Goal: Connect with others

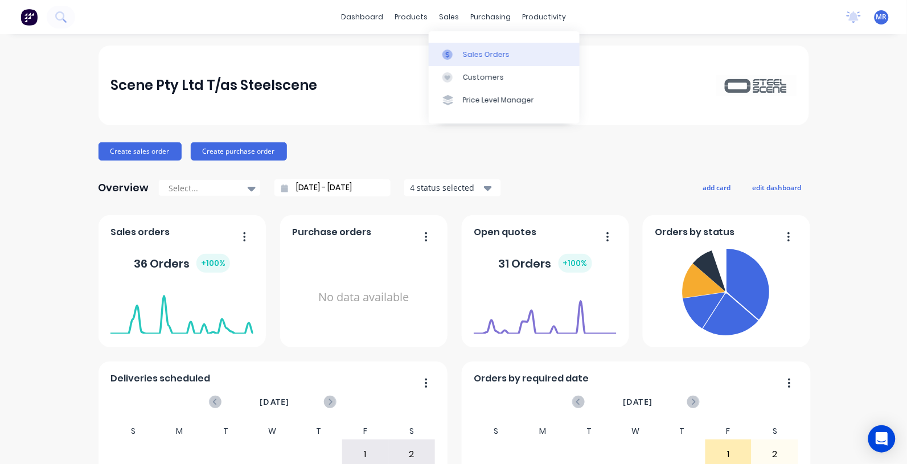
click at [473, 50] on div "Sales Orders" at bounding box center [486, 55] width 47 height 10
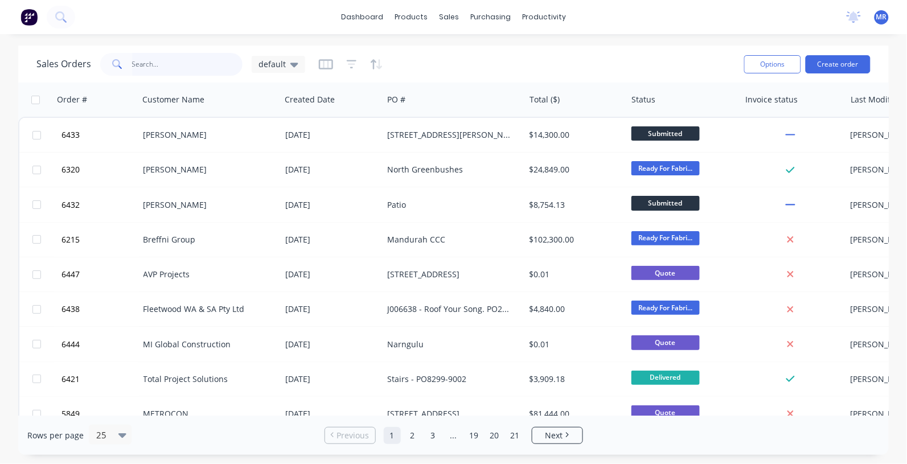
click at [163, 61] on input "text" at bounding box center [187, 64] width 111 height 23
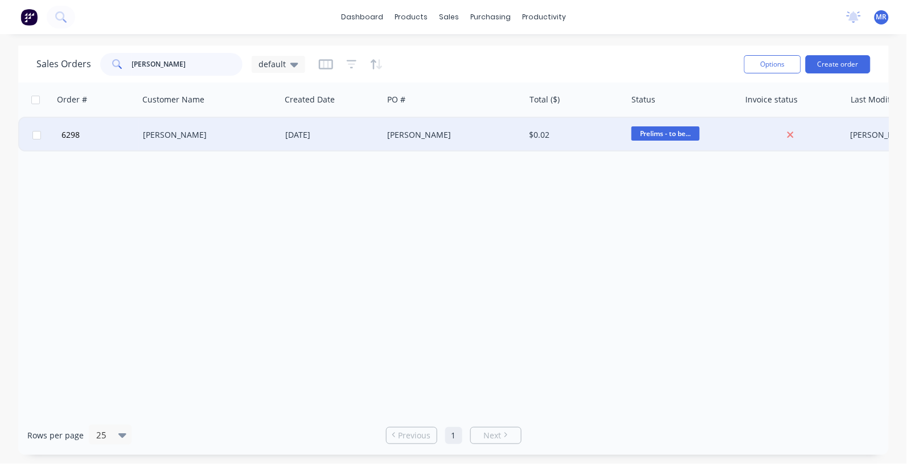
type input "[PERSON_NAME]"
click at [161, 139] on div "[PERSON_NAME]" at bounding box center [206, 134] width 126 height 11
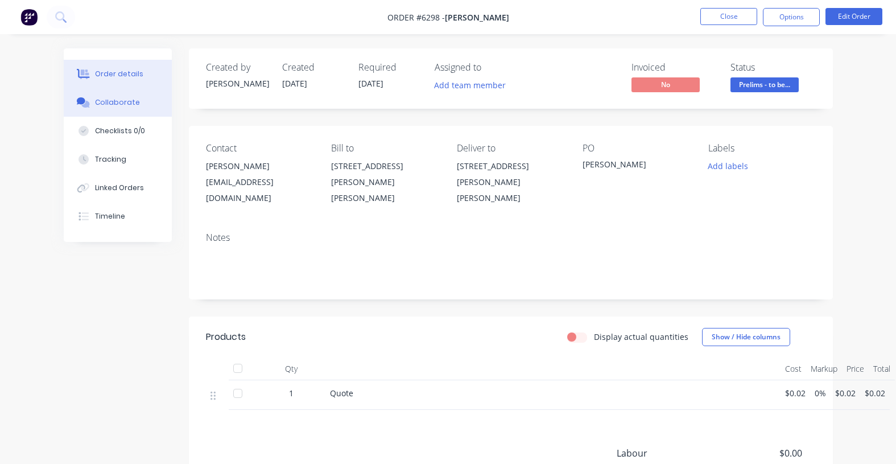
click at [112, 102] on div "Collaborate" at bounding box center [117, 102] width 45 height 10
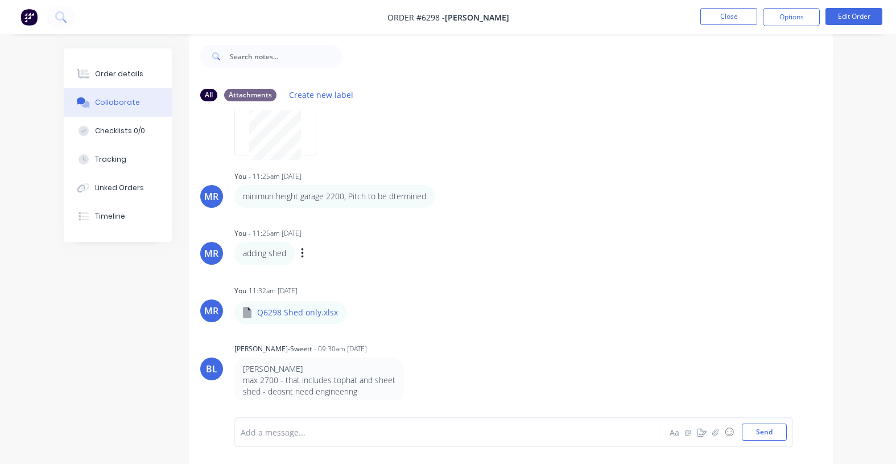
scroll to position [18, 0]
